Goal: Task Accomplishment & Management: Manage account settings

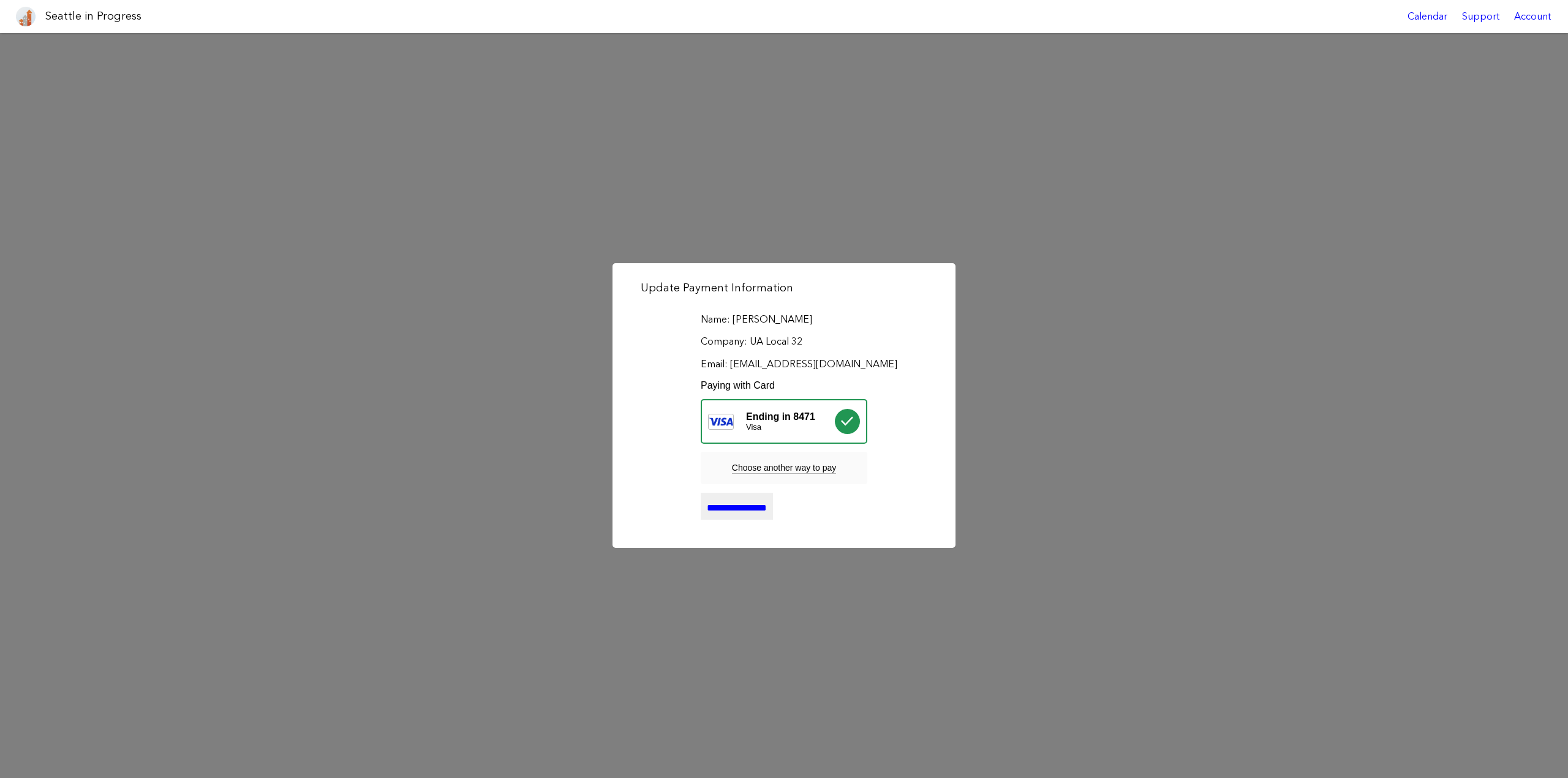
click at [1100, 371] on div "Update Payment Information Name: Shannon Thomson Company: UA Local 32 Email: sh…" at bounding box center [784, 406] width 1568 height 745
click at [742, 576] on div "Update Payment Information Name: Shannon Thomson Company: UA Local 32 Email: sh…" at bounding box center [784, 406] width 1568 height 745
drag, startPoint x: 743, startPoint y: 512, endPoint x: 744, endPoint y: 505, distance: 7.1
click at [744, 512] on input "**********" at bounding box center [737, 506] width 72 height 27
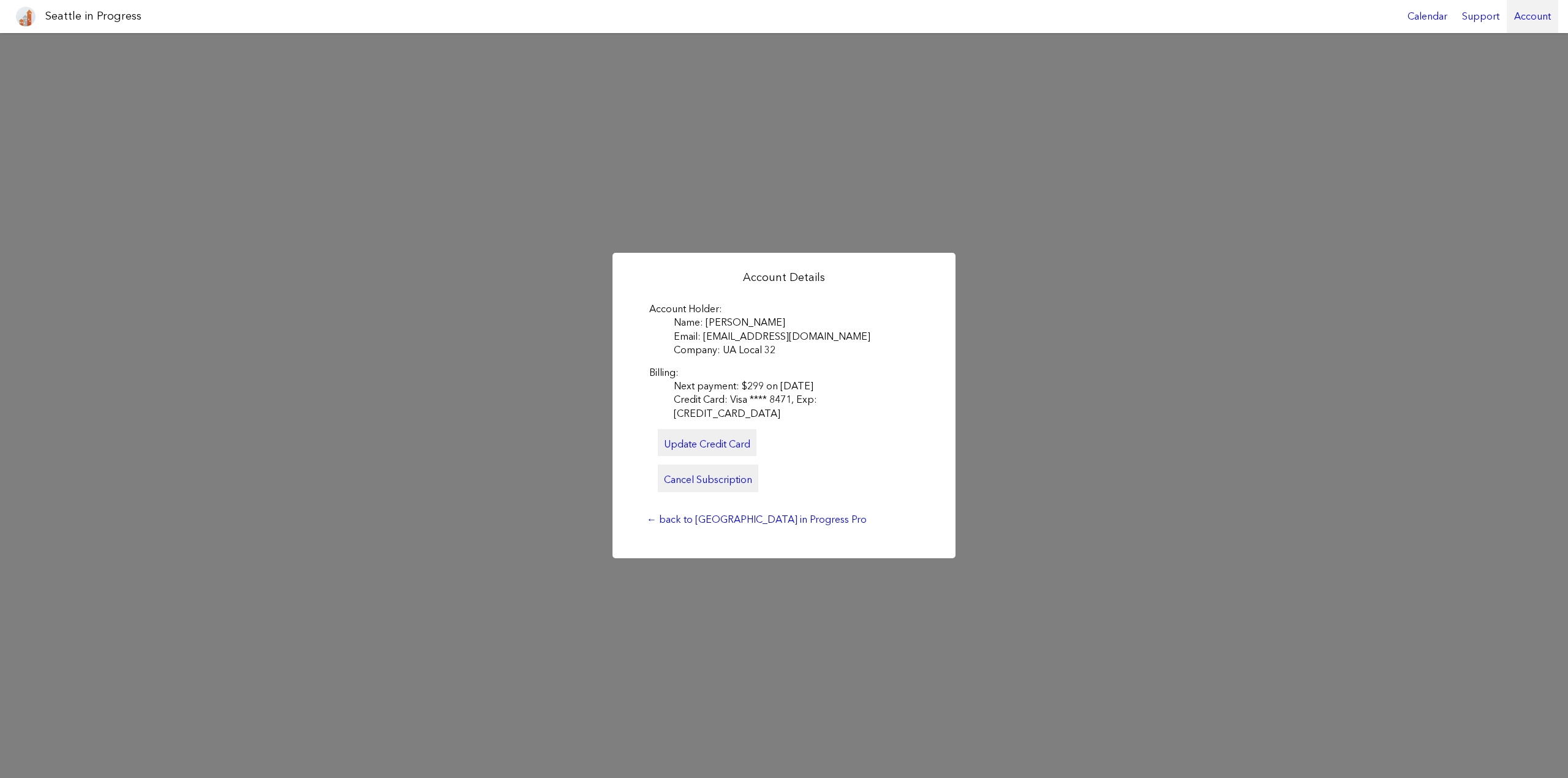
click at [1540, 15] on div "Account" at bounding box center [1533, 17] width 51 height 33
click at [1491, 73] on link "Account Details" at bounding box center [1484, 75] width 112 height 27
click at [1541, 15] on div "Account" at bounding box center [1533, 17] width 51 height 33
click at [1479, 79] on link "Account Details" at bounding box center [1484, 75] width 112 height 27
click at [1476, 11] on div "Support" at bounding box center [1481, 17] width 52 height 33
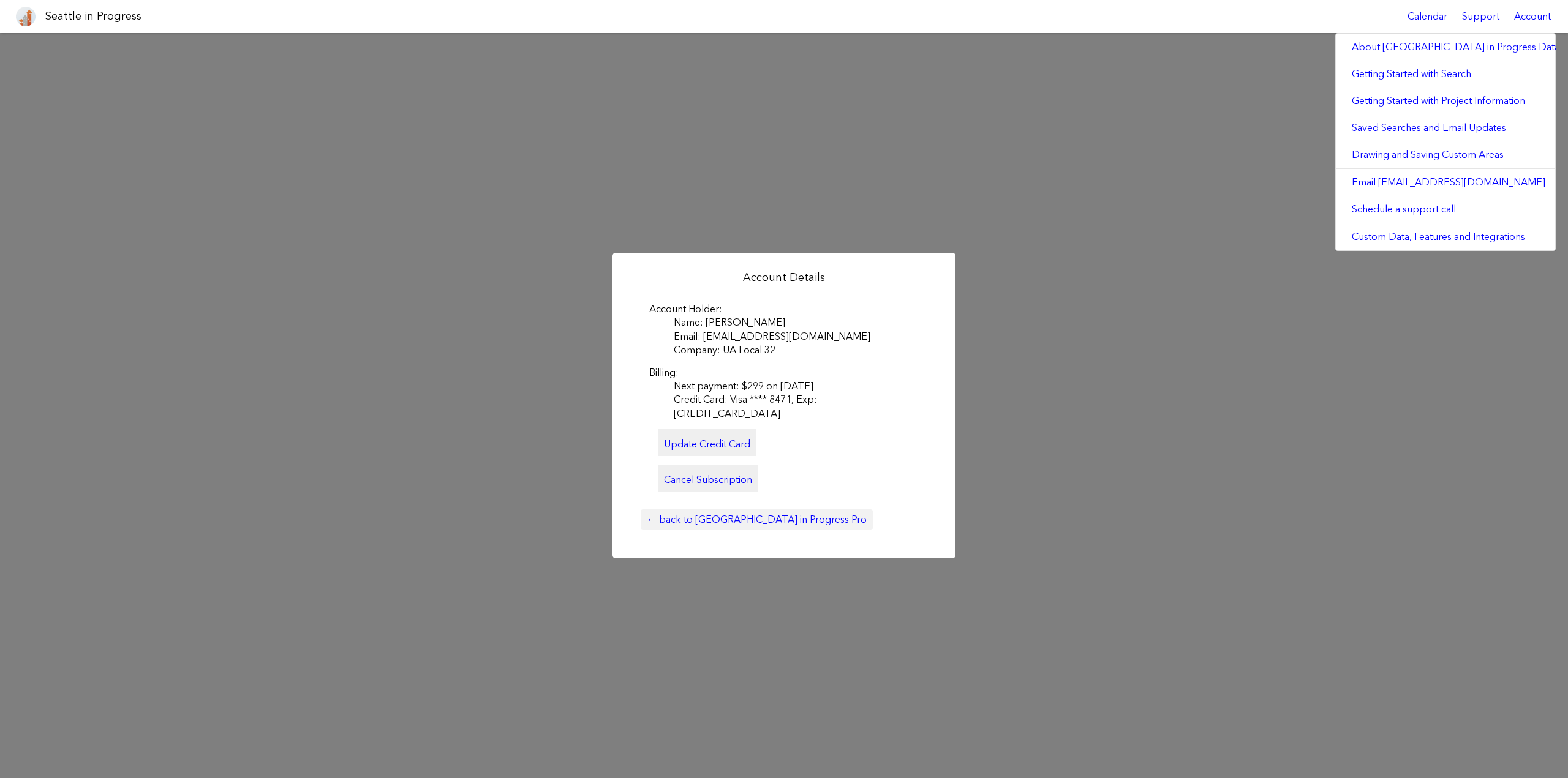
click at [692, 518] on link "← back to [GEOGRAPHIC_DATA] in Progress Pro" at bounding box center [757, 520] width 232 height 21
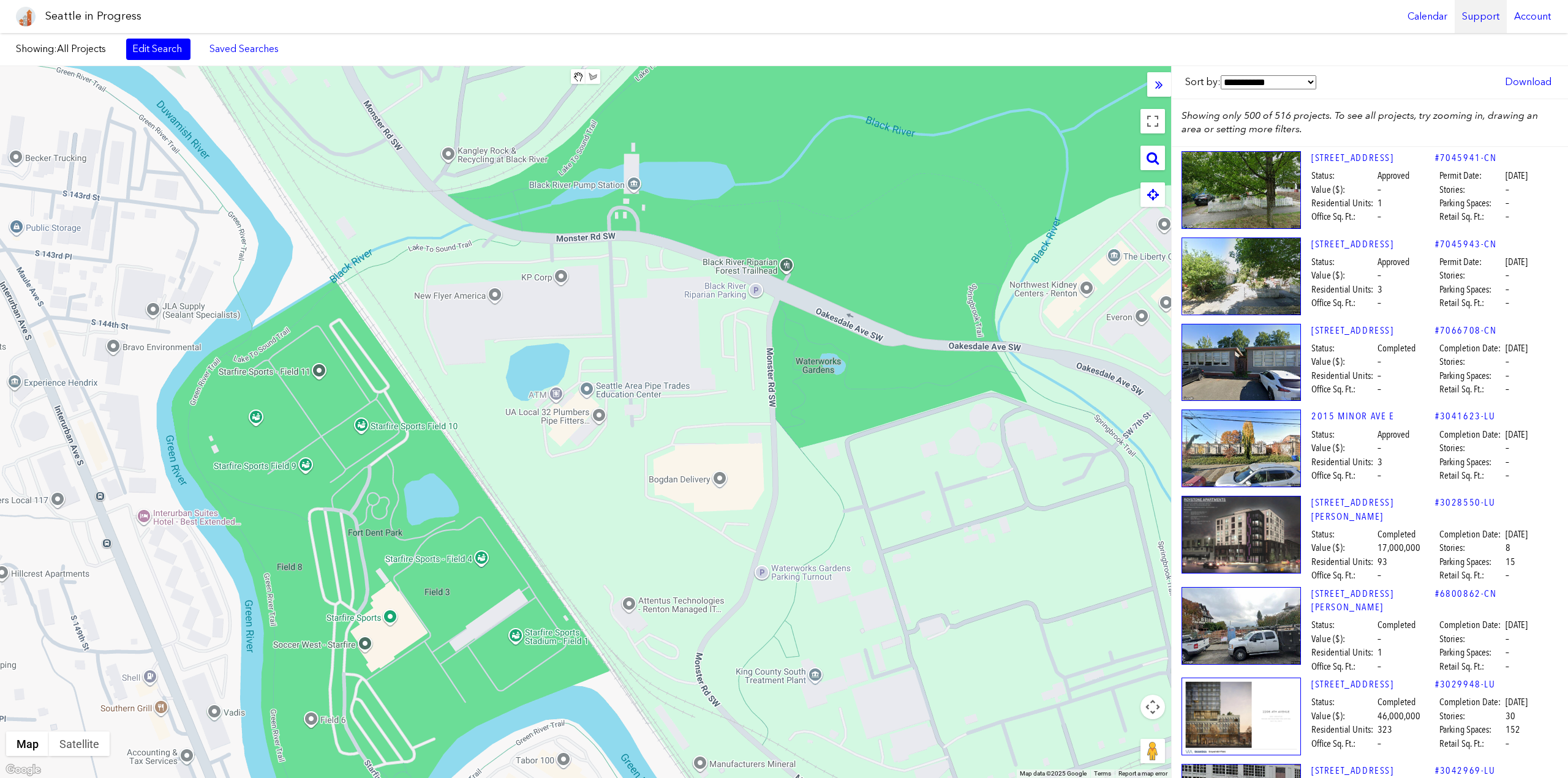
click at [1487, 19] on div "Support" at bounding box center [1481, 17] width 52 height 33
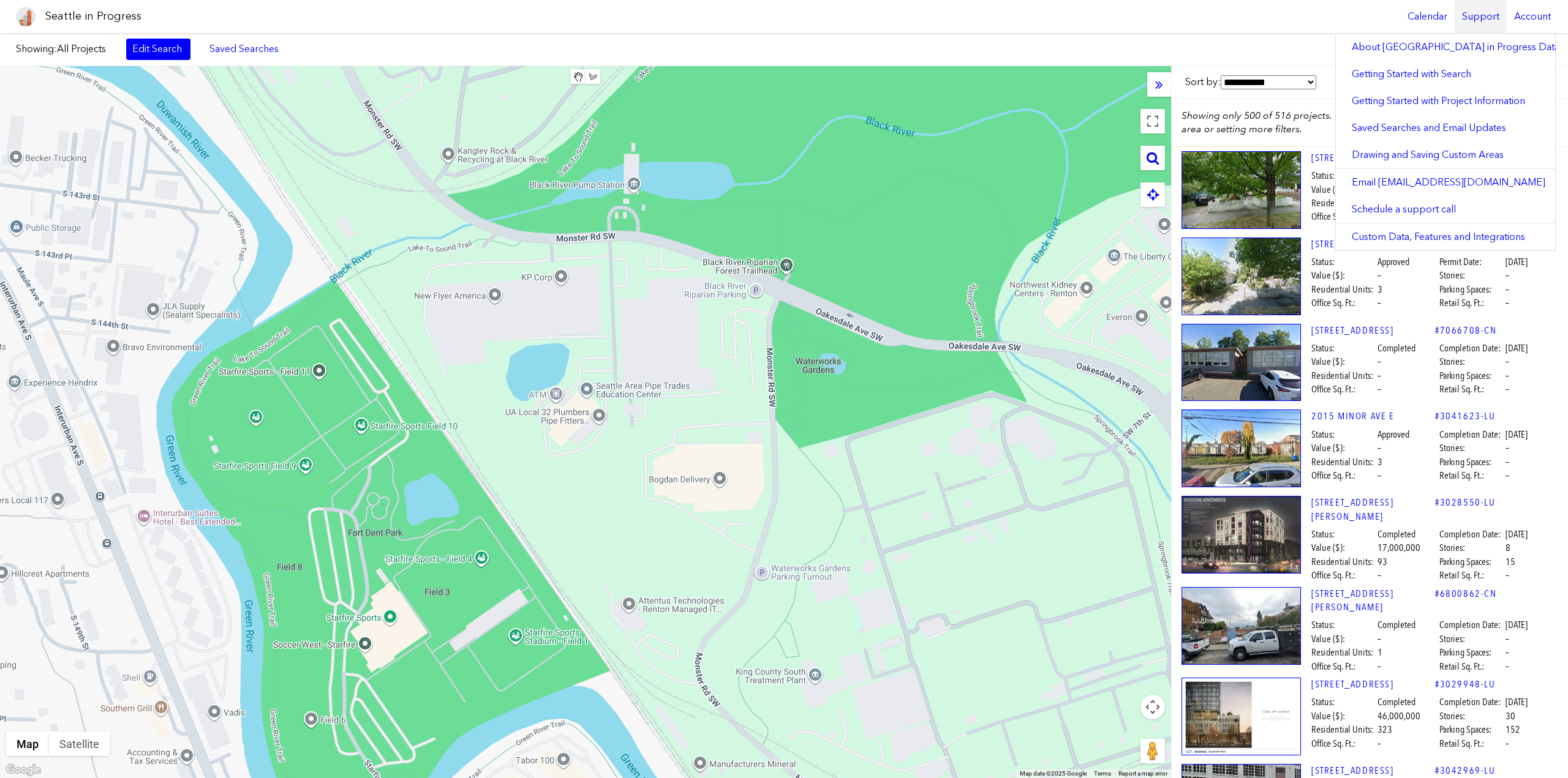
click at [1473, 15] on div "Support" at bounding box center [1481, 17] width 52 height 33
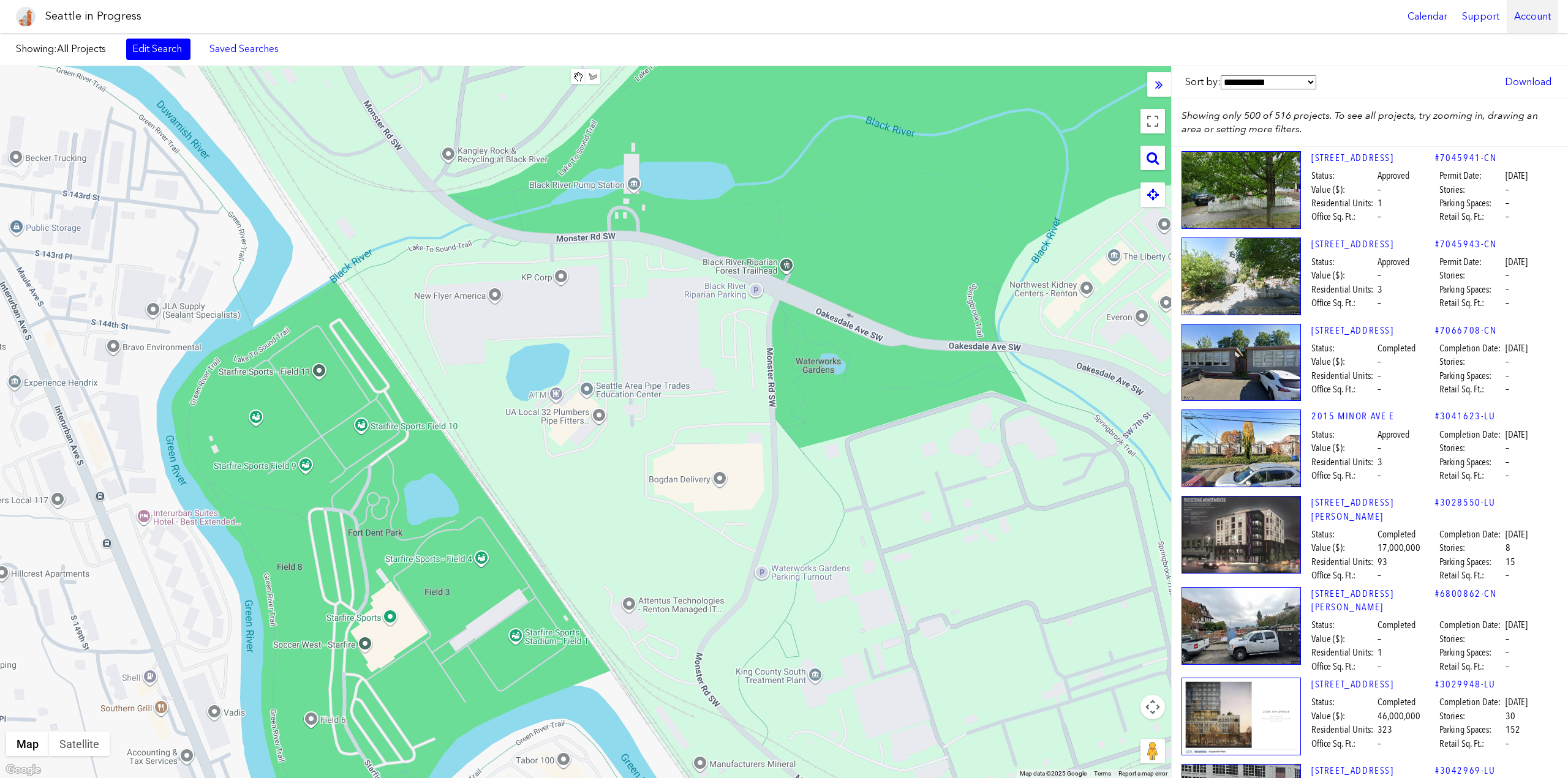
click at [1518, 11] on div "Account" at bounding box center [1533, 17] width 51 height 33
click at [1500, 48] on label "[PERSON_NAME]" at bounding box center [1484, 47] width 112 height 27
click at [1472, 80] on link "Account Details" at bounding box center [1484, 75] width 112 height 27
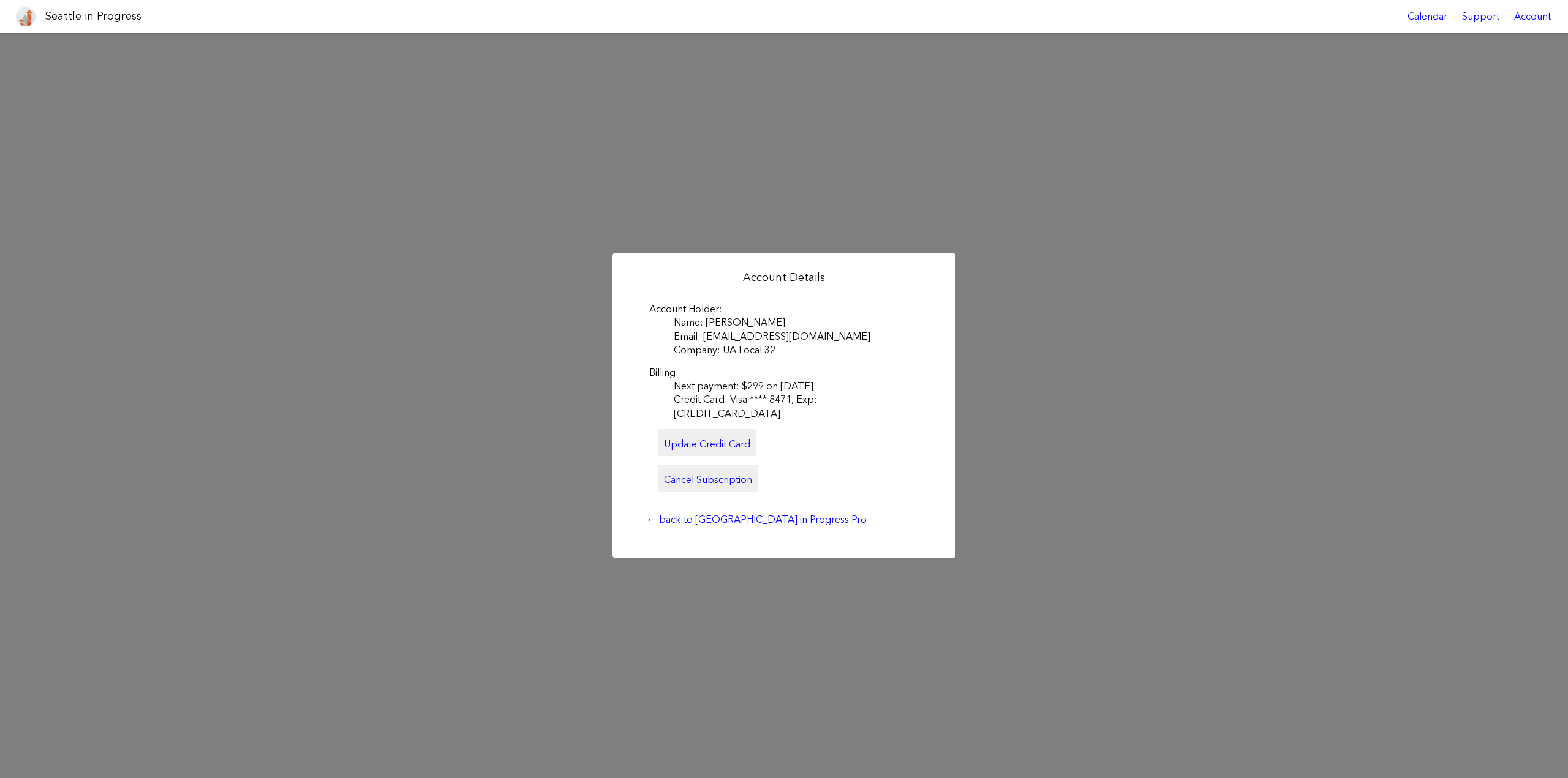
click at [1024, 289] on div "Account Details Account Holder Name: Shannon Thomson Email: shannont@ualocal32.…" at bounding box center [784, 406] width 1568 height 745
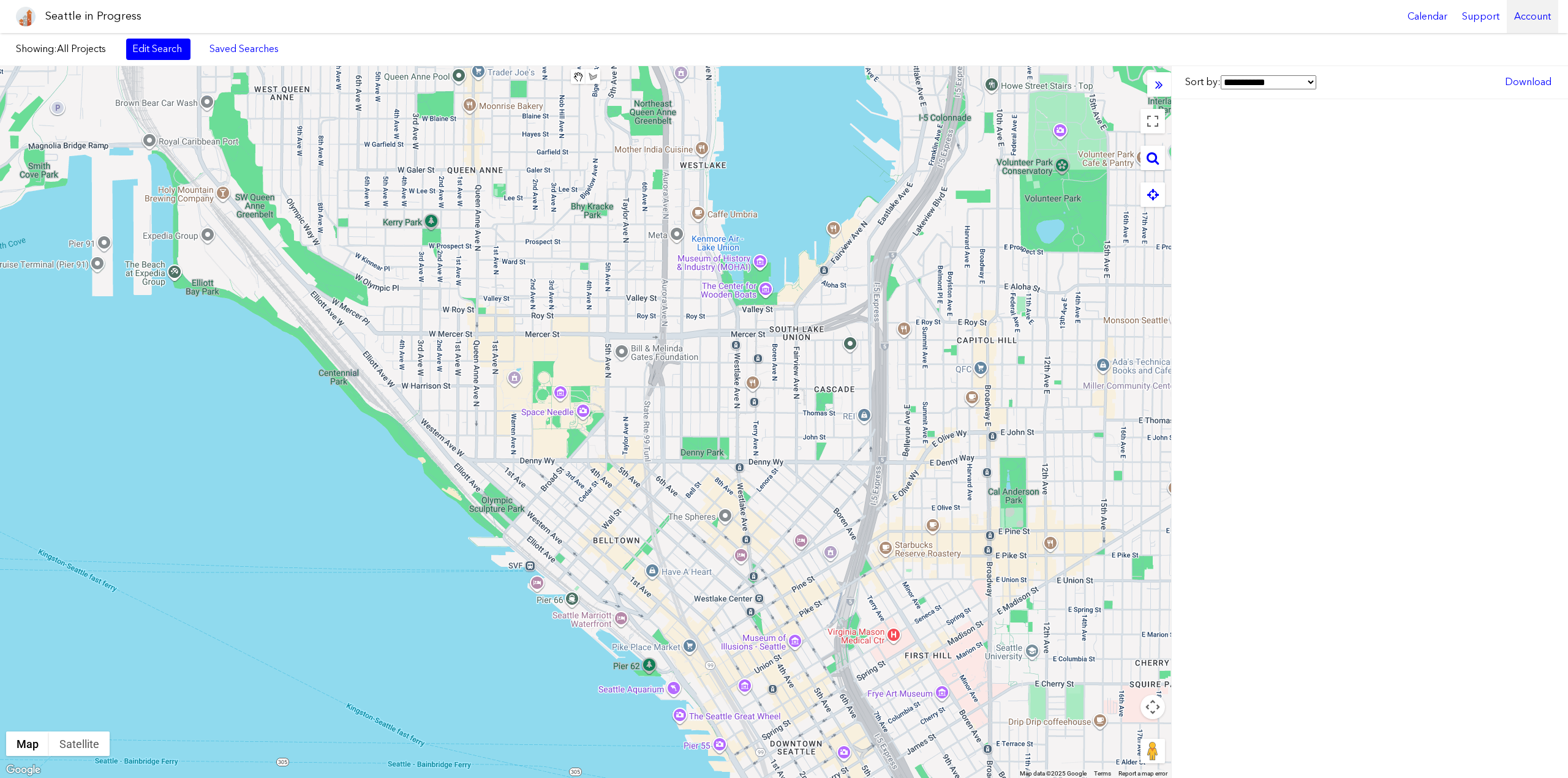
click at [1529, 11] on div "Account" at bounding box center [1533, 17] width 51 height 33
click at [1491, 43] on label "[PERSON_NAME]" at bounding box center [1484, 47] width 112 height 27
click at [1485, 55] on label "[PERSON_NAME]" at bounding box center [1484, 47] width 112 height 27
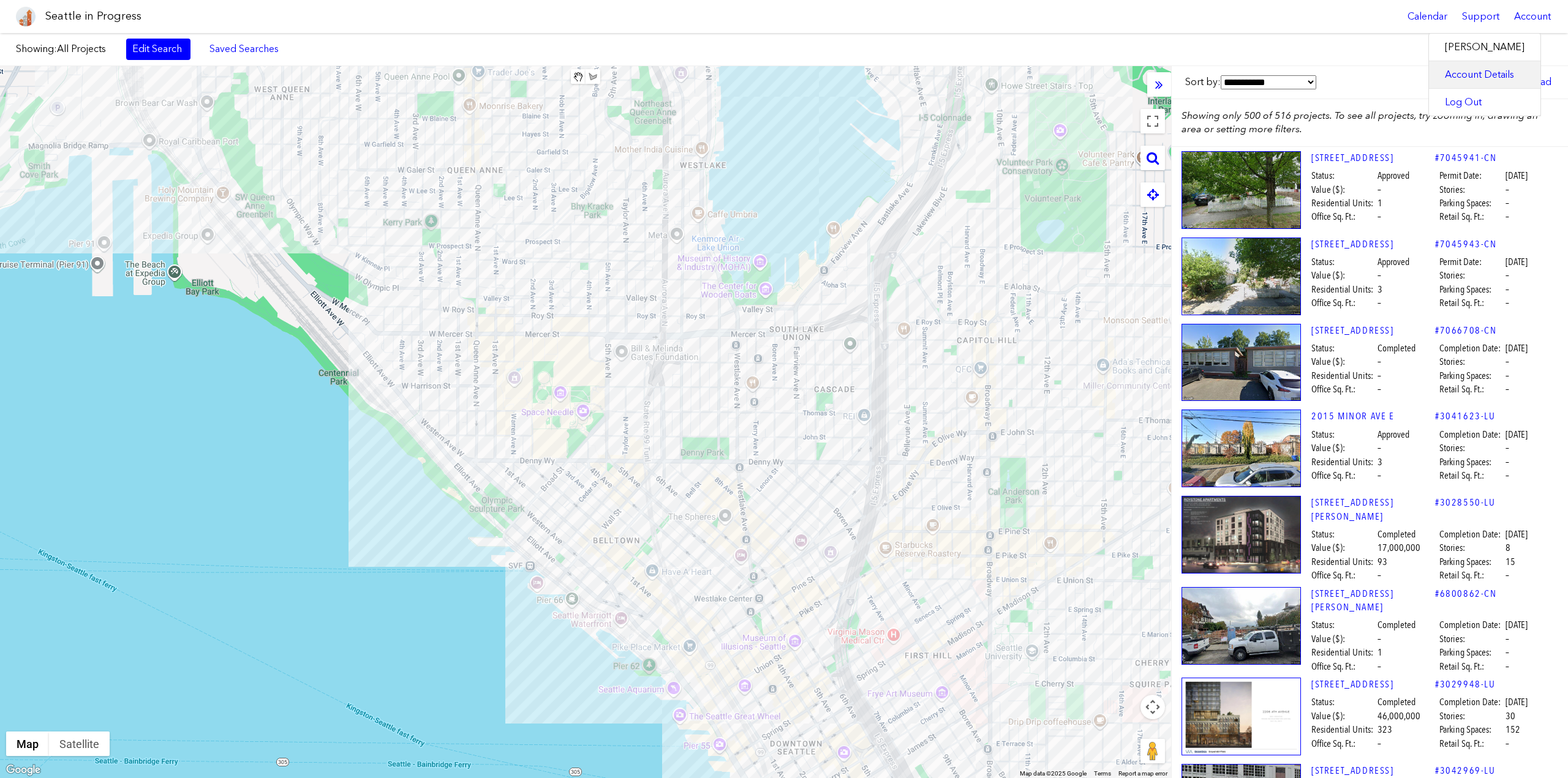
click at [1476, 72] on link "Account Details" at bounding box center [1484, 75] width 112 height 27
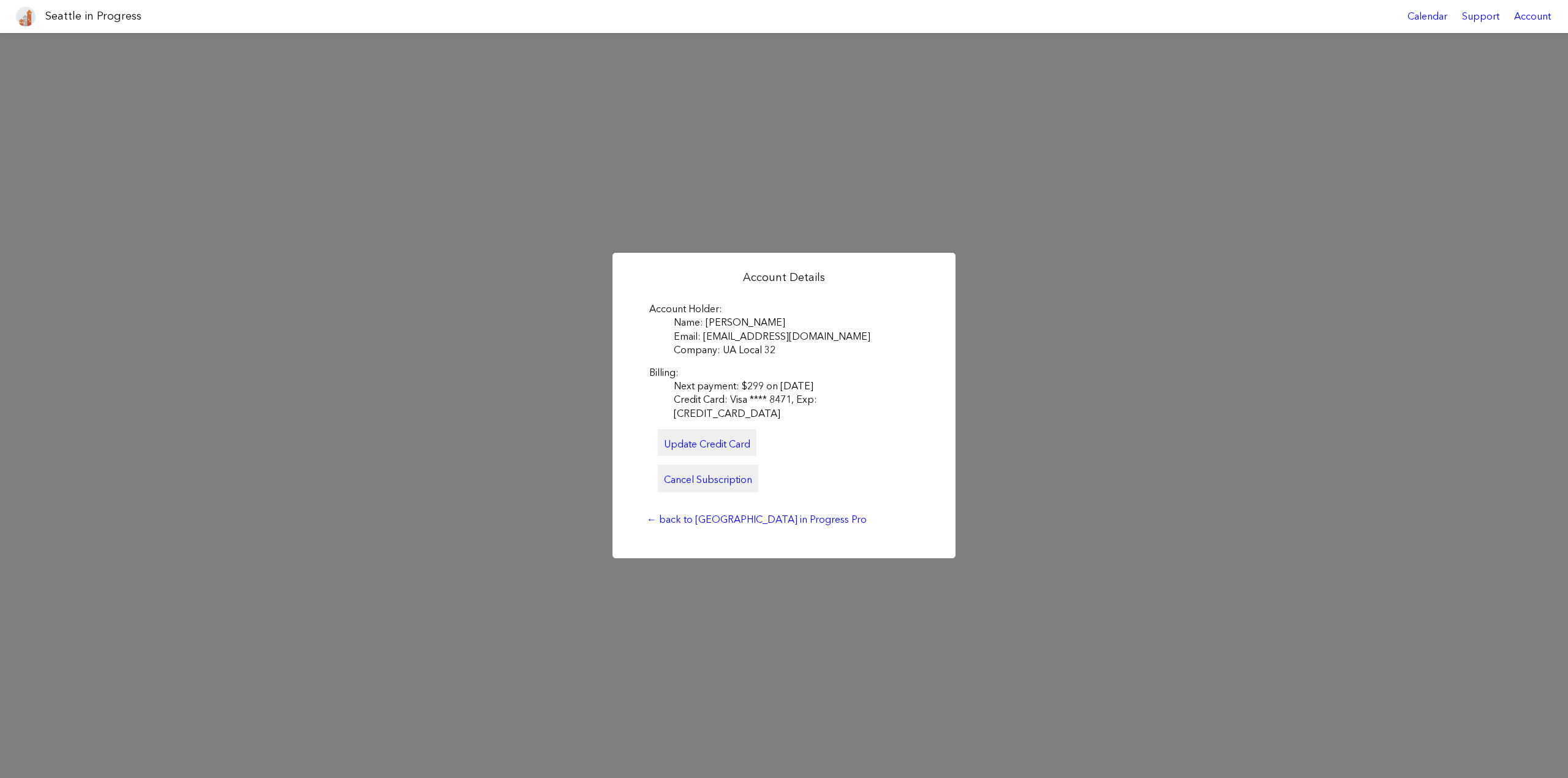
drag, startPoint x: 0, startPoint y: 0, endPoint x: 1150, endPoint y: 272, distance: 1181.7
click at [1187, 262] on div "Account Details Account Holder Name: Shannon Thomson Email: shannont@ualocal32.…" at bounding box center [784, 406] width 1568 height 745
drag, startPoint x: 1155, startPoint y: 270, endPoint x: 1094, endPoint y: 286, distance: 63.1
click at [1154, 266] on div "Account Details Account Holder Name: Shannon Thomson Email: shannont@ualocal32.…" at bounding box center [784, 406] width 1568 height 745
click at [1100, 284] on div "Account Details Account Holder Name: Shannon Thomson Email: shannont@ualocal32.…" at bounding box center [784, 406] width 1568 height 745
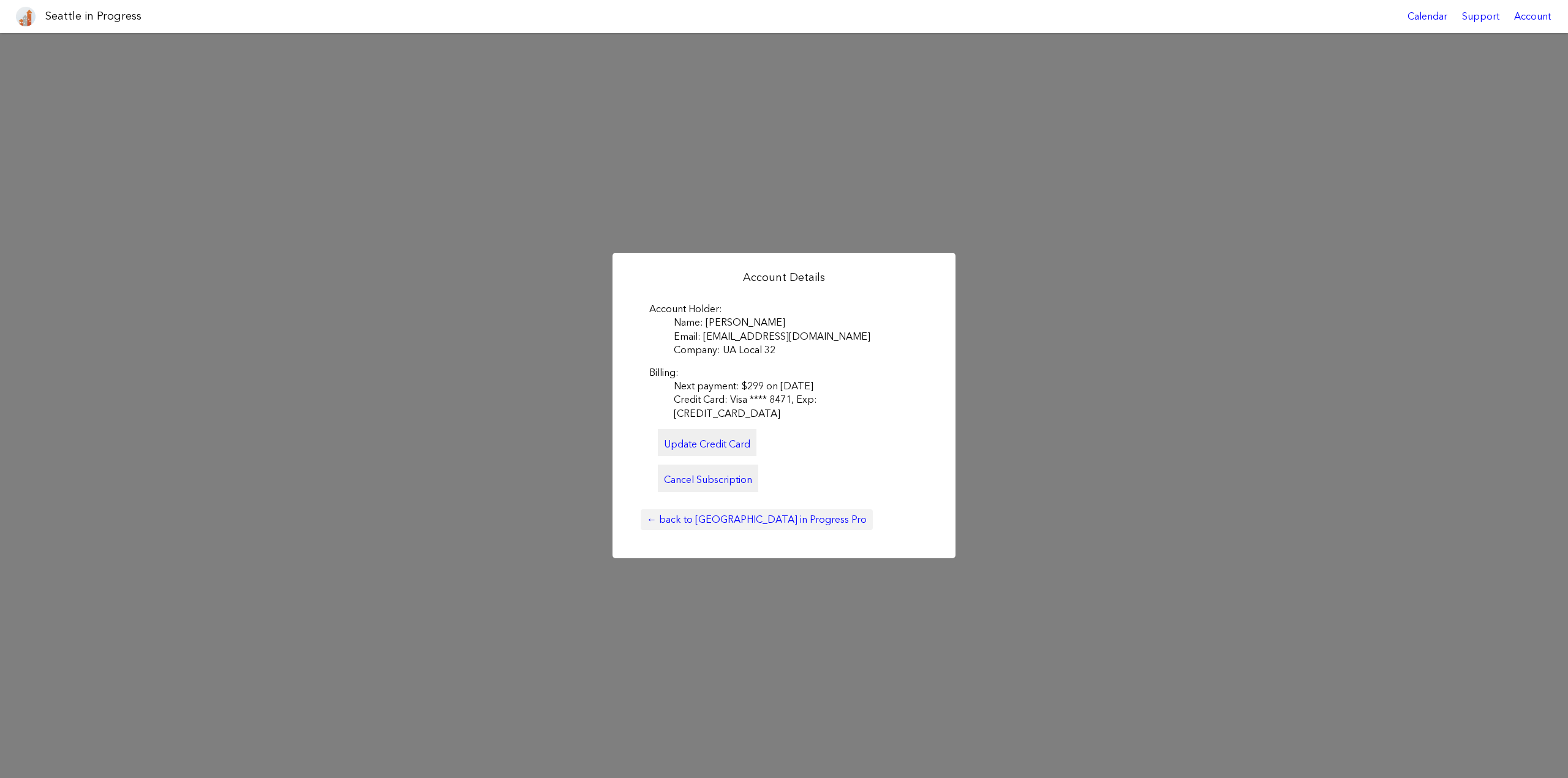
click at [701, 518] on link "← back to Seattle in Progress Pro" at bounding box center [757, 520] width 232 height 21
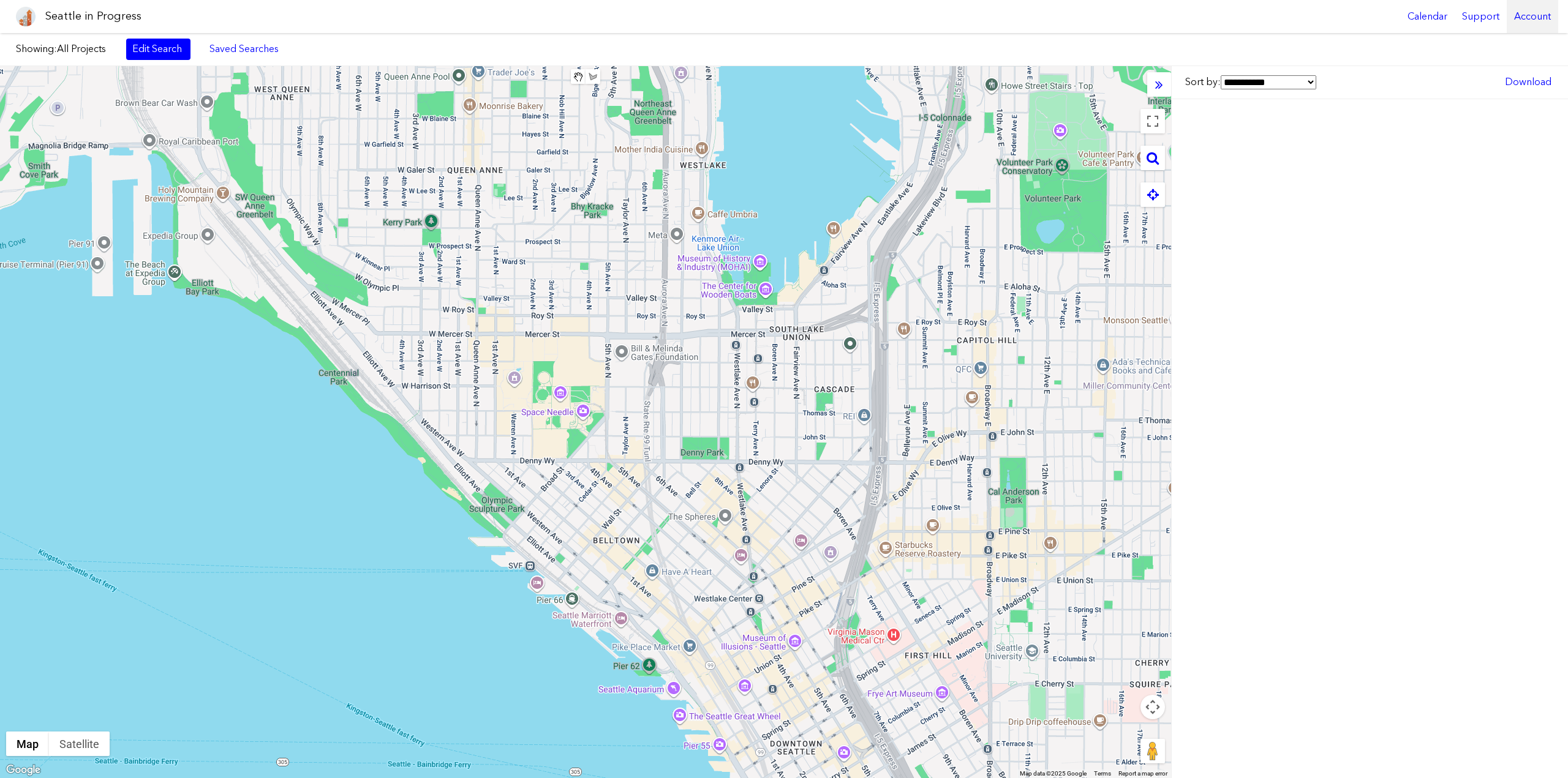
click at [1531, 17] on div "Account" at bounding box center [1533, 17] width 51 height 33
click at [1472, 102] on link "Log Out" at bounding box center [1484, 102] width 112 height 27
click at [1536, 20] on div "Account" at bounding box center [1533, 17] width 51 height 33
click at [1476, 105] on link "Log Out" at bounding box center [1484, 102] width 112 height 27
click at [1521, 19] on div "Account" at bounding box center [1533, 17] width 51 height 33
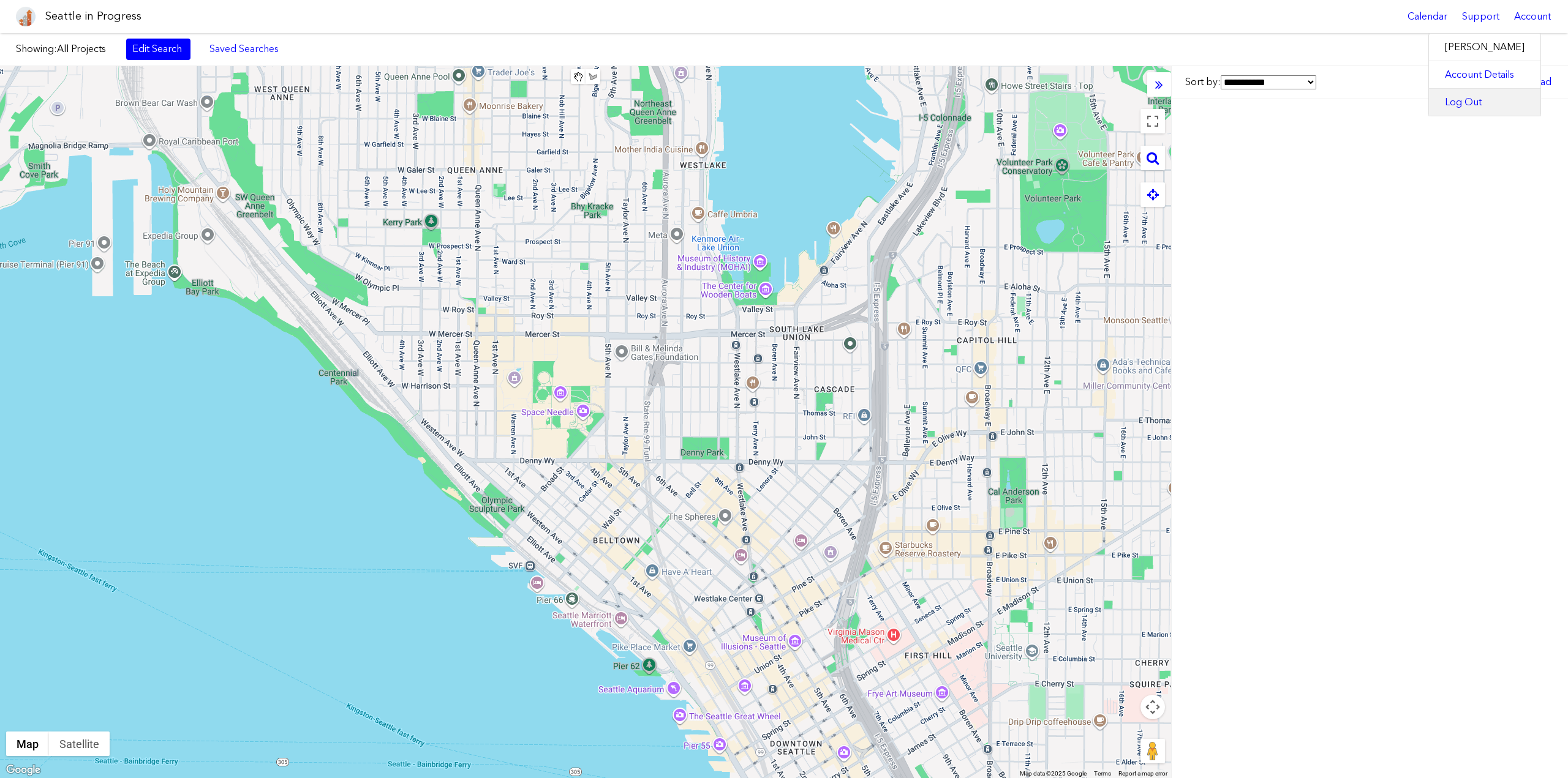
click at [1465, 95] on link "Log Out" at bounding box center [1484, 102] width 112 height 27
